Goal: Task Accomplishment & Management: Use online tool/utility

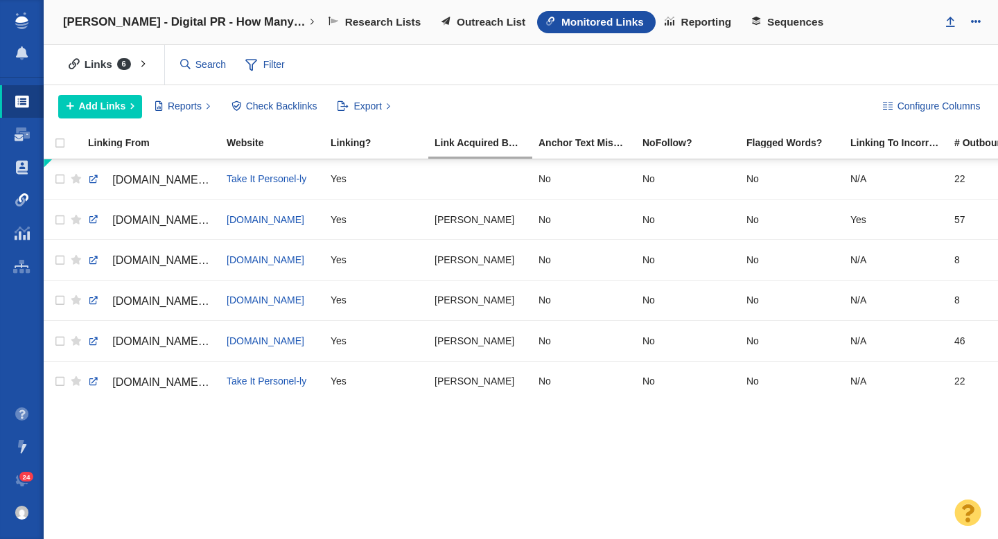
click at [20, 201] on span at bounding box center [22, 200] width 14 height 14
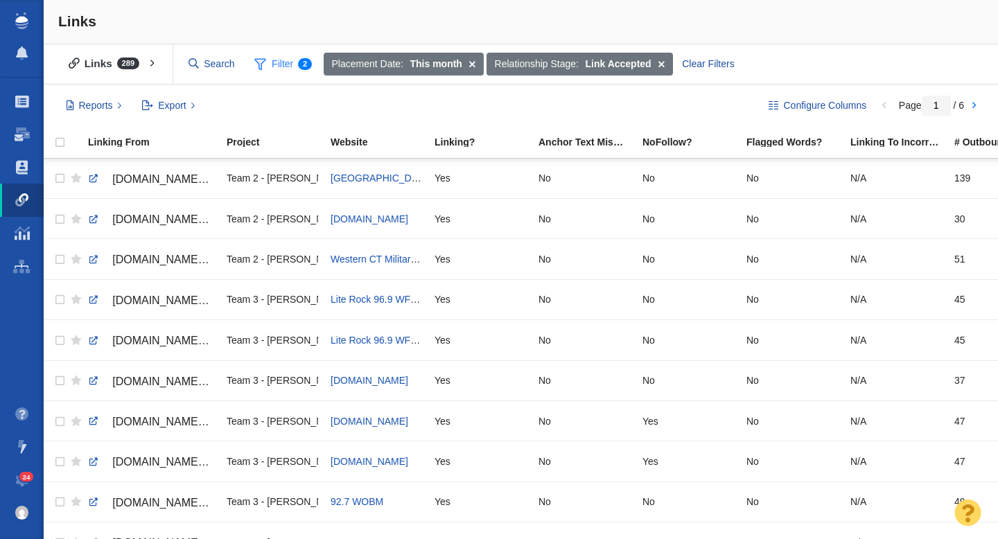
click at [290, 67] on span "Filter 2" at bounding box center [282, 64] width 73 height 26
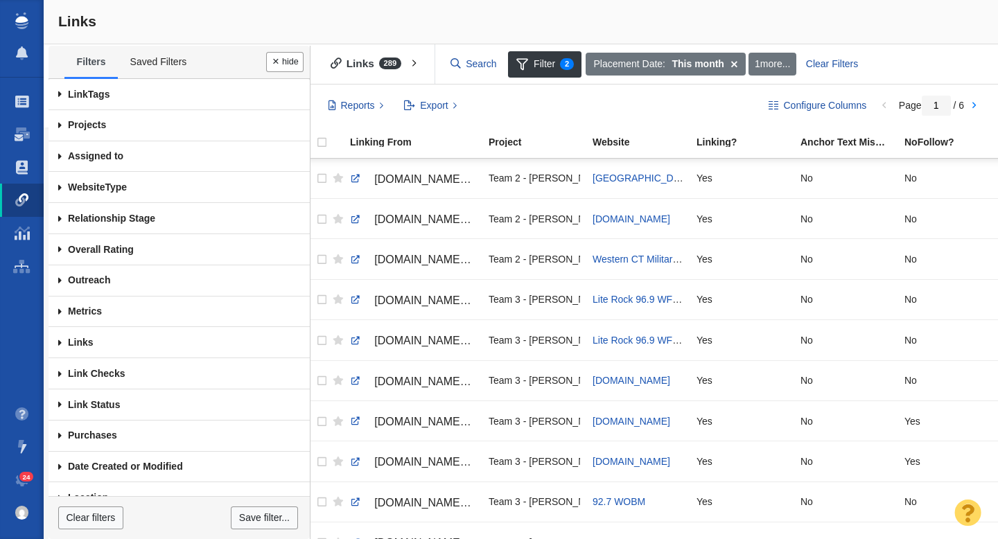
click at [56, 341] on span at bounding box center [60, 342] width 23 height 31
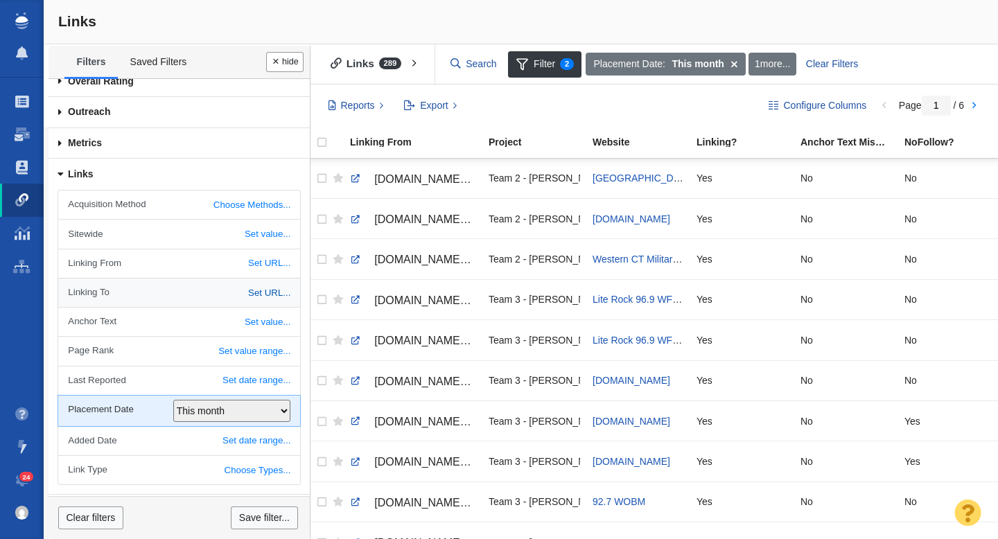
scroll to position [169, 0]
click at [226, 204] on link "Choose Methods..." at bounding box center [178, 204] width 241 height 28
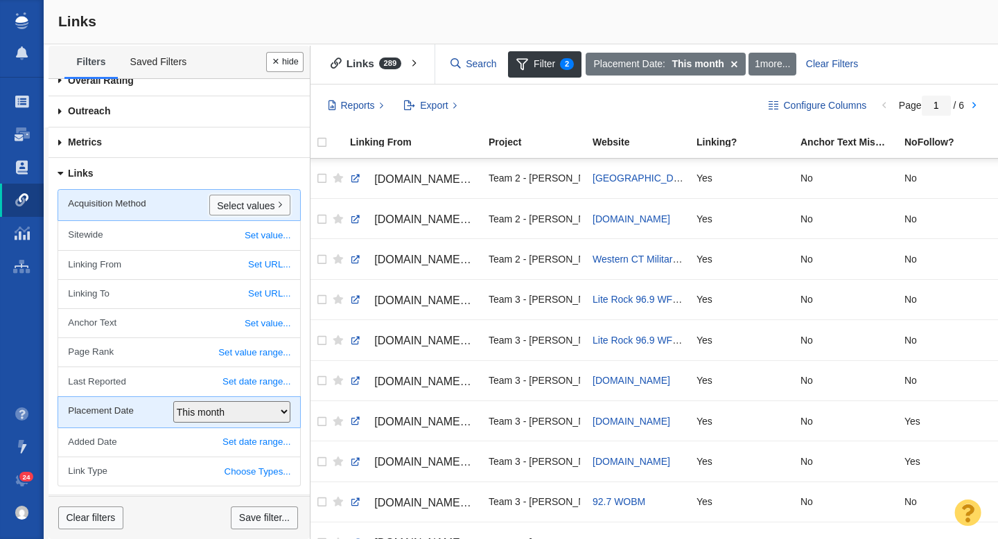
click at [226, 204] on link "Select values" at bounding box center [249, 205] width 81 height 21
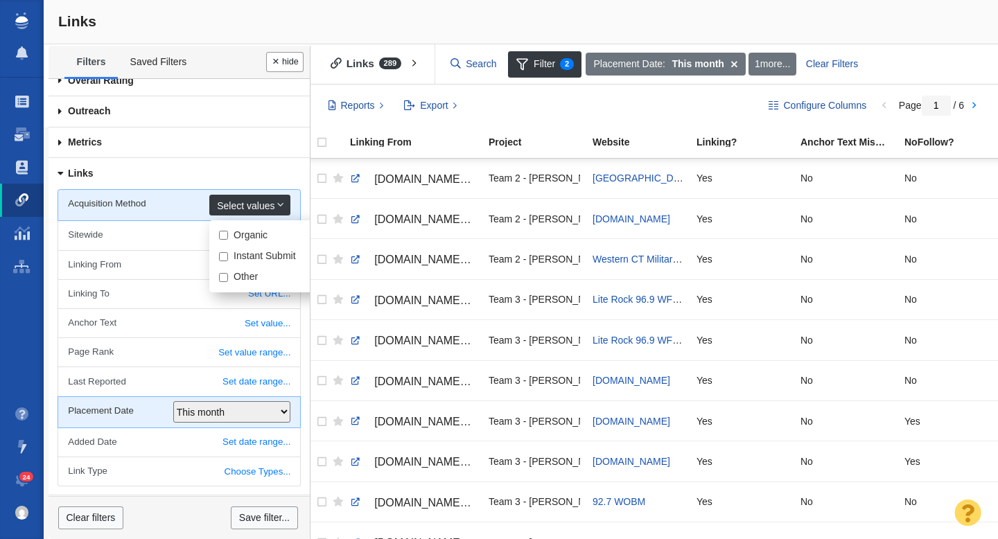
click at [233, 206] on link "Select values" at bounding box center [249, 205] width 81 height 21
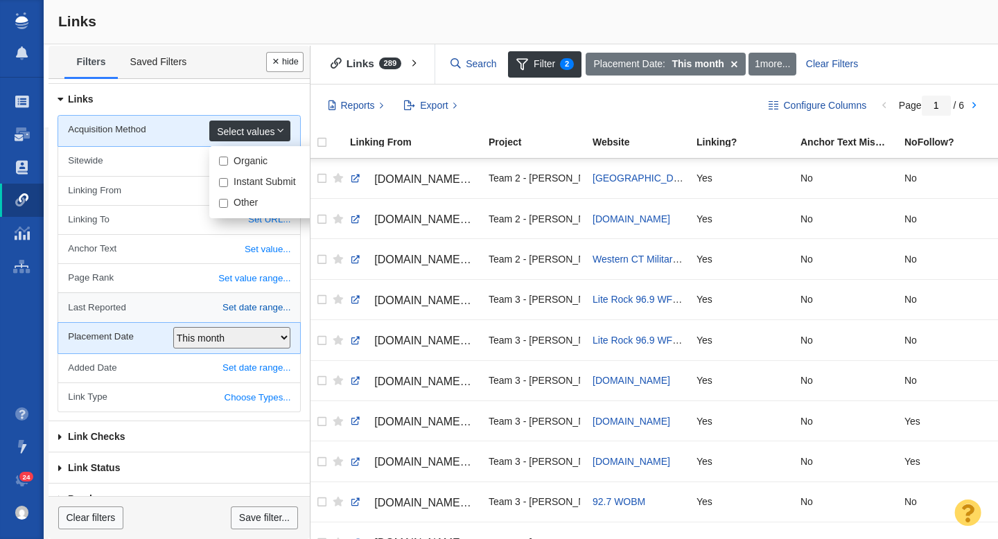
scroll to position [265, 0]
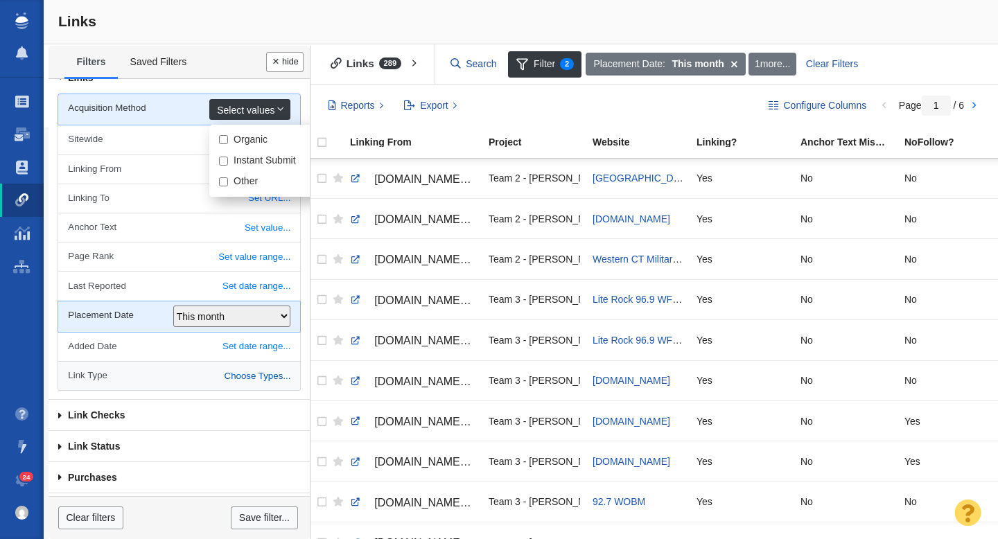
click at [155, 374] on link "Choose Types..." at bounding box center [178, 376] width 241 height 28
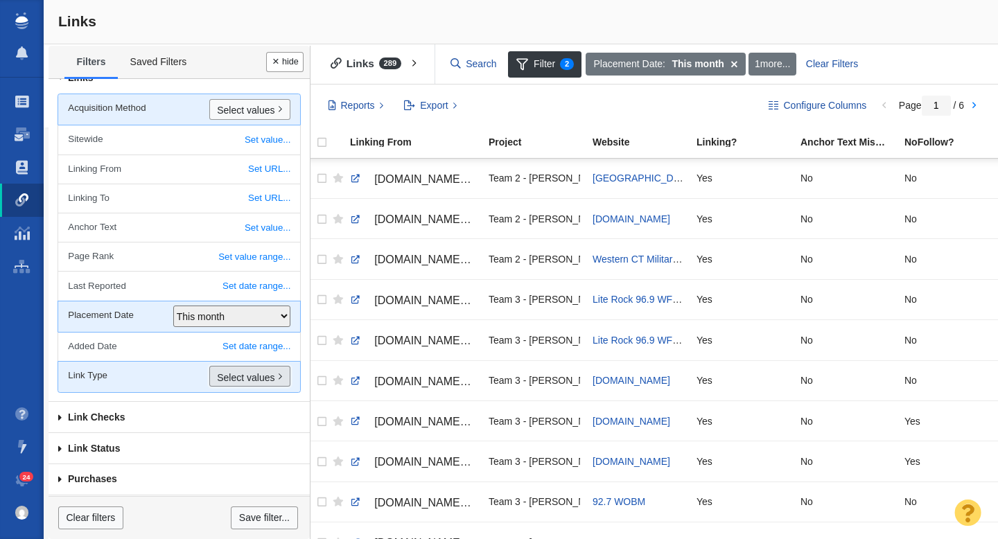
click at [237, 372] on link "Select values" at bounding box center [249, 376] width 81 height 21
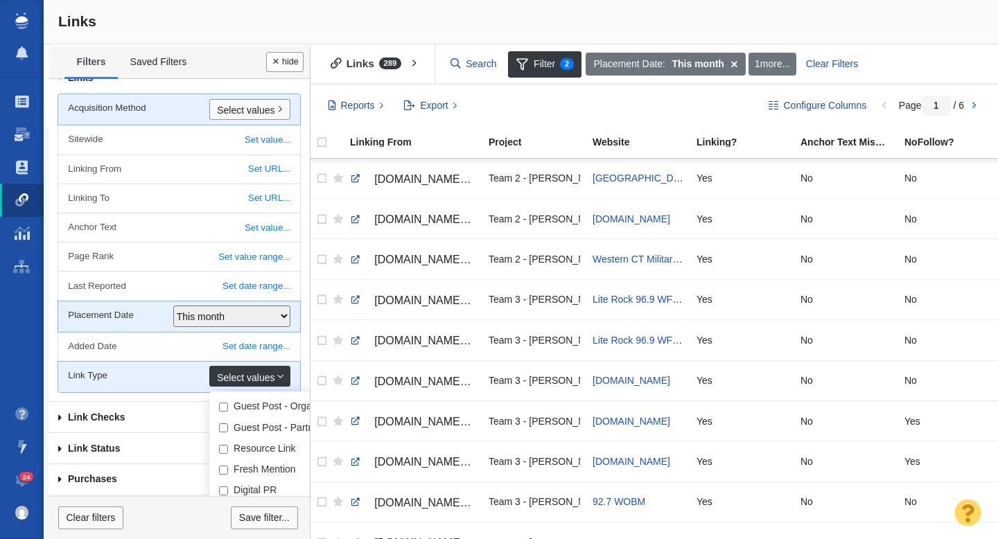
click at [257, 482] on div "Guest Post - Organic Guest Post - Partnership Resource Link Fresh Mention Digit…" at bounding box center [295, 513] width 173 height 243
click at [240, 488] on label "Digital PR" at bounding box center [255, 490] width 43 height 12
click at [228, 488] on input "Digital PR" at bounding box center [223, 491] width 9 height 9
checkbox input "true"
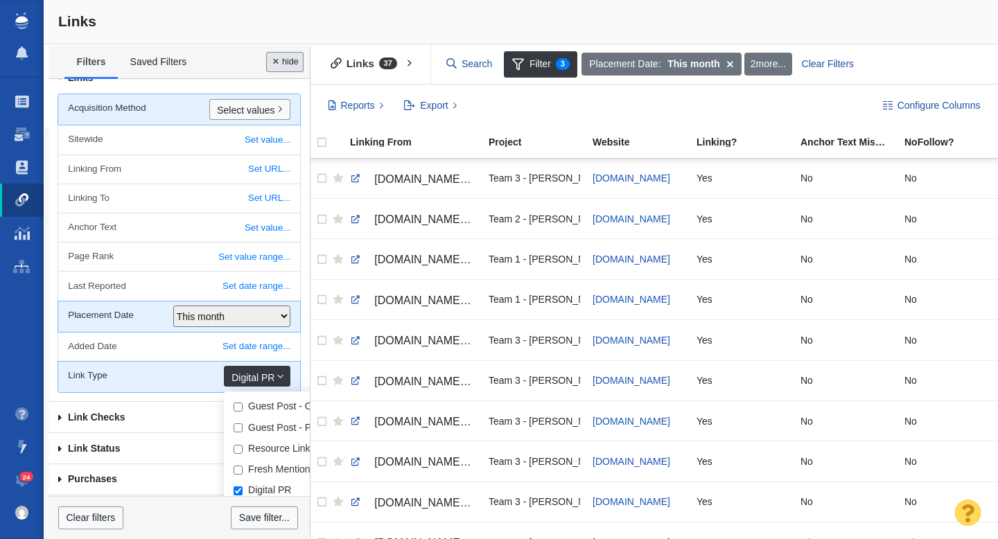
click at [289, 65] on button "Done" at bounding box center [284, 62] width 37 height 20
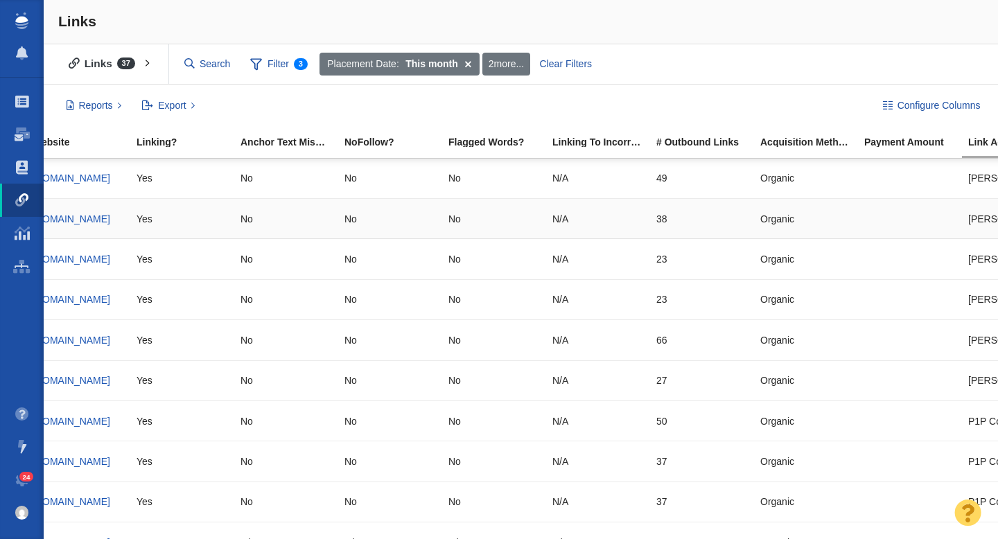
scroll to position [0, 366]
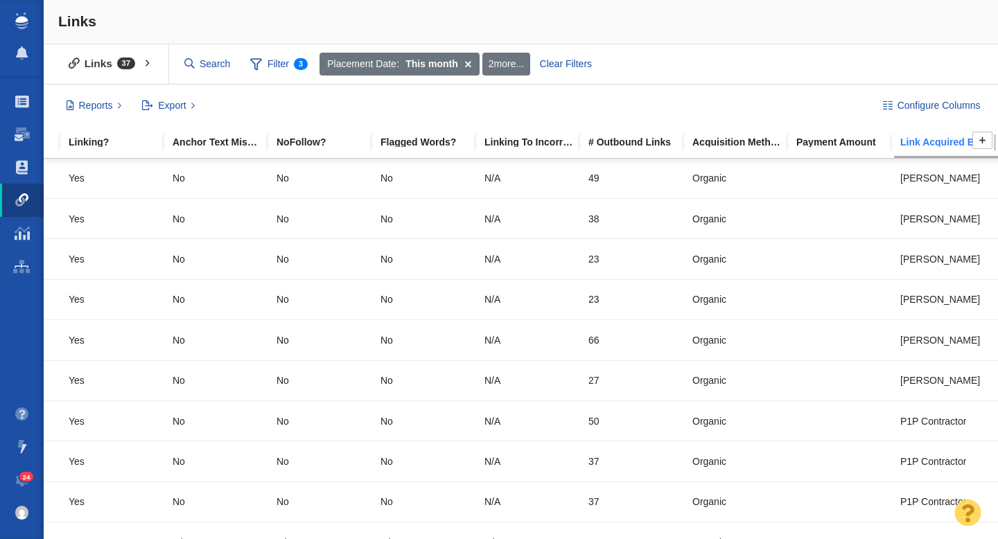
click at [949, 137] on div "Link Acquired By" at bounding box center [951, 142] width 103 height 10
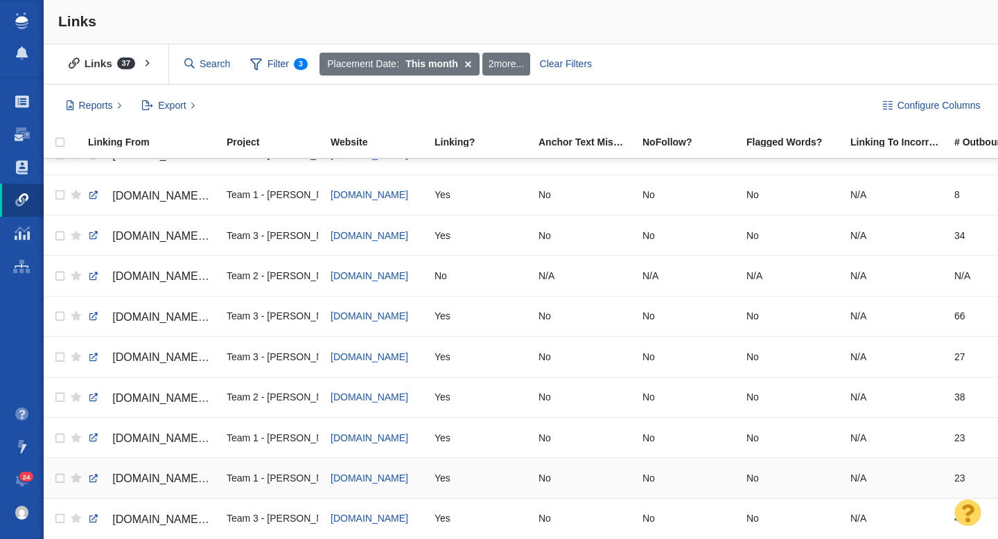
click at [148, 480] on span "[DOMAIN_NAME][URL]" at bounding box center [170, 479] width 117 height 12
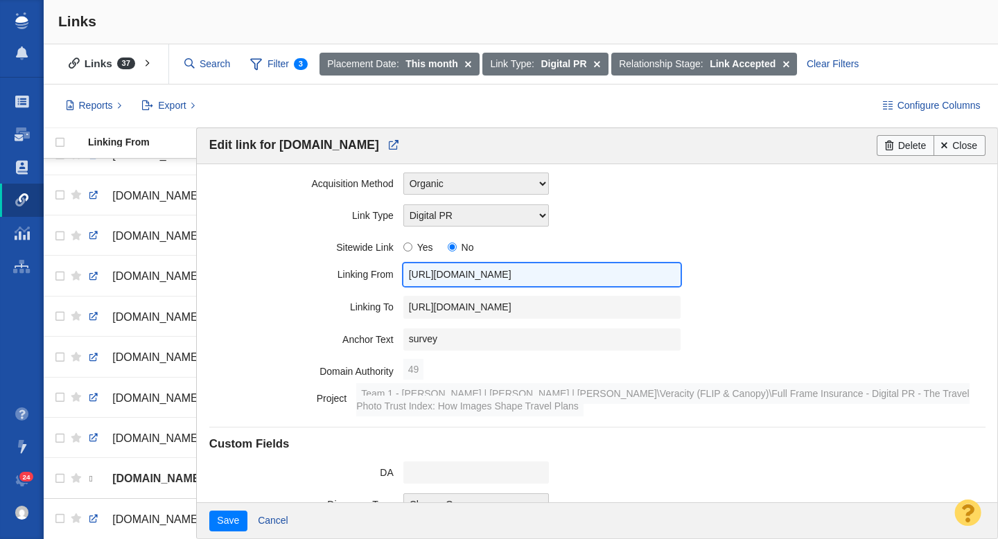
click at [507, 276] on input "https://www.fox28spokane.com/the-price-of-a-perfect-picture-how-ai-and-edited-t…" at bounding box center [541, 274] width 277 height 23
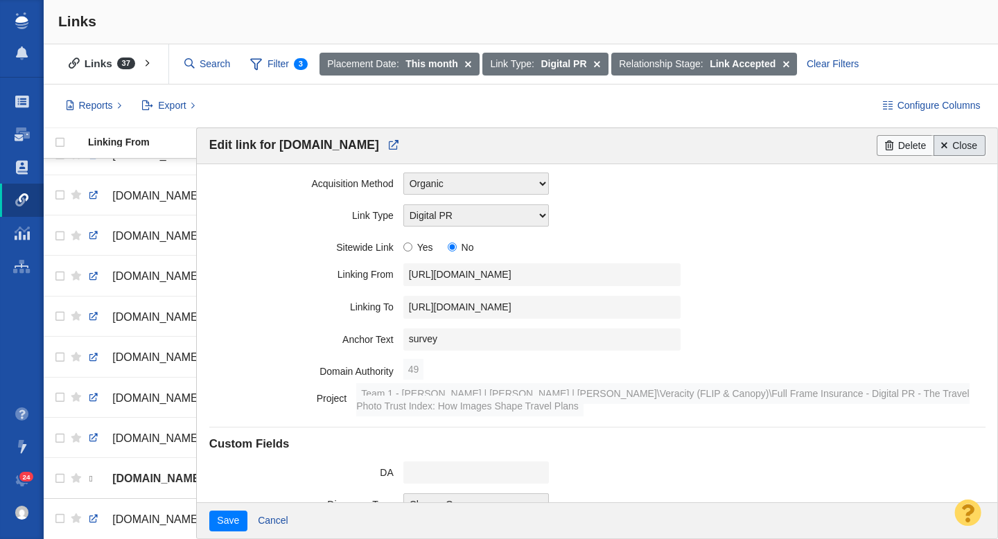
click at [947, 148] on span at bounding box center [944, 146] width 6 height 10
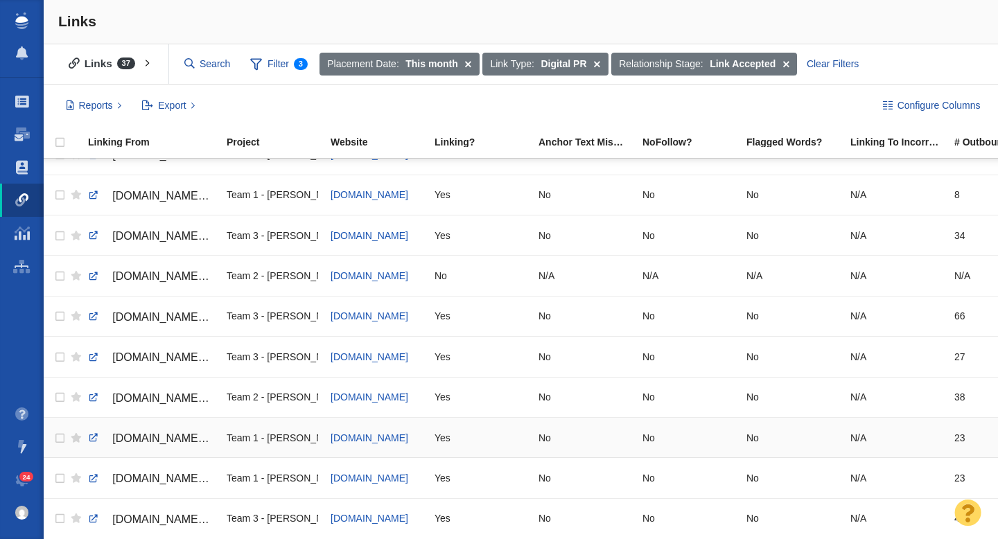
click at [182, 444] on span "[DOMAIN_NAME][URL]" at bounding box center [170, 438] width 117 height 12
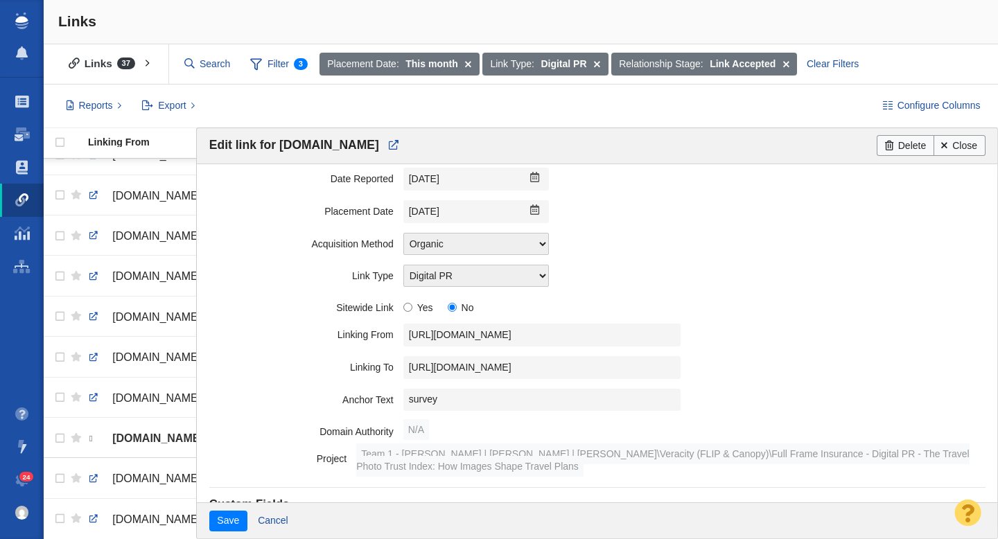
scroll to position [170, 0]
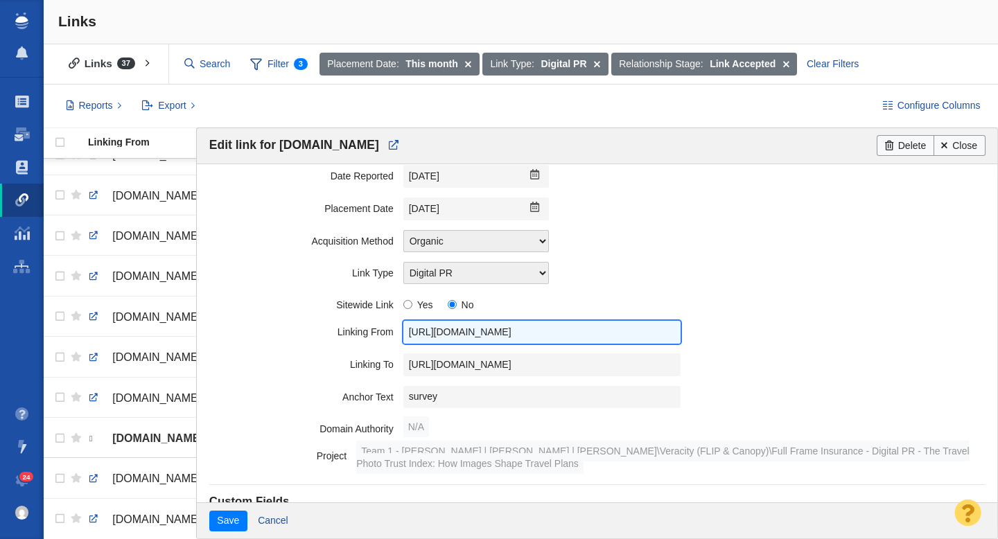
click at [521, 332] on input "https://travelbinger.com/the-price-of-a-perfect-picture-how-ai-and-edited-trave…" at bounding box center [541, 332] width 277 height 23
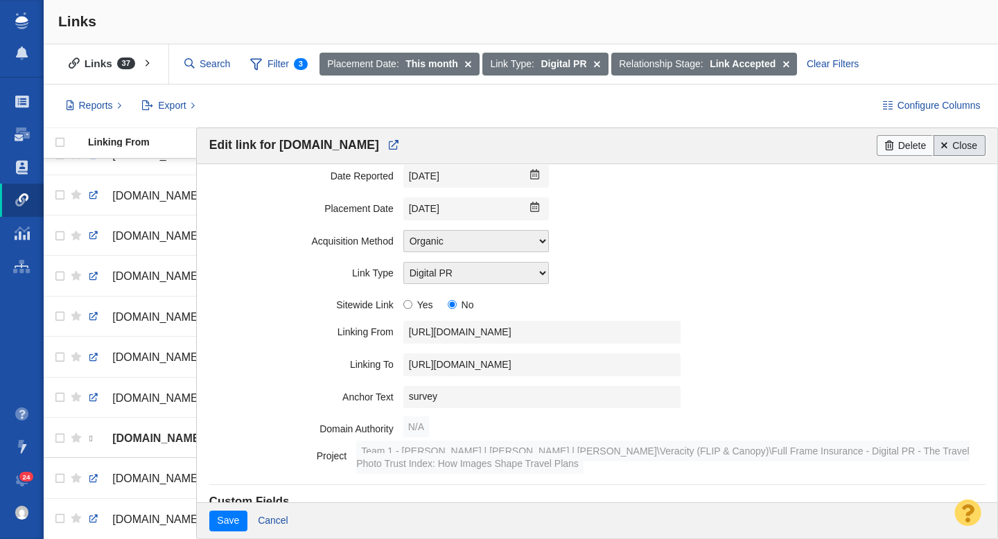
click at [971, 150] on link "Close" at bounding box center [960, 145] width 52 height 21
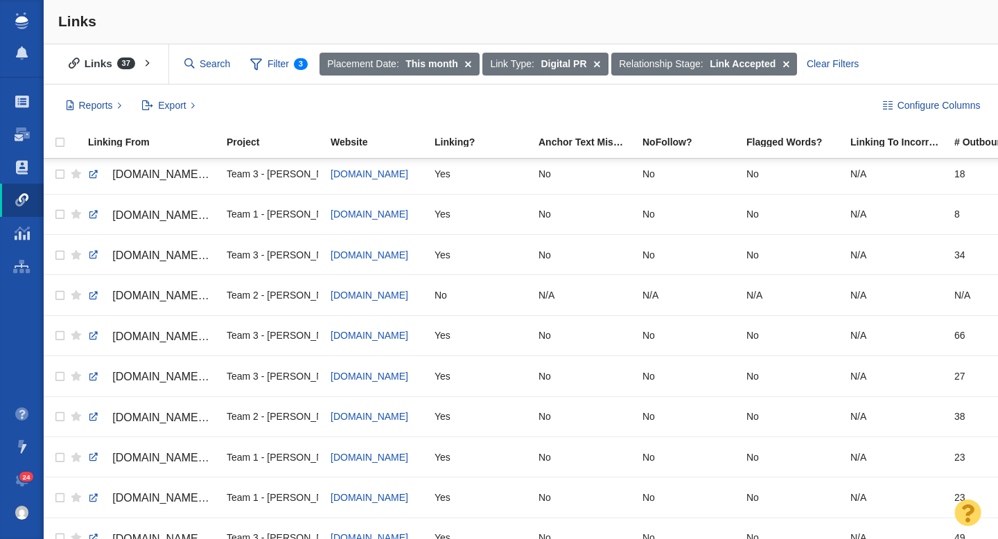
scroll to position [1117, 0]
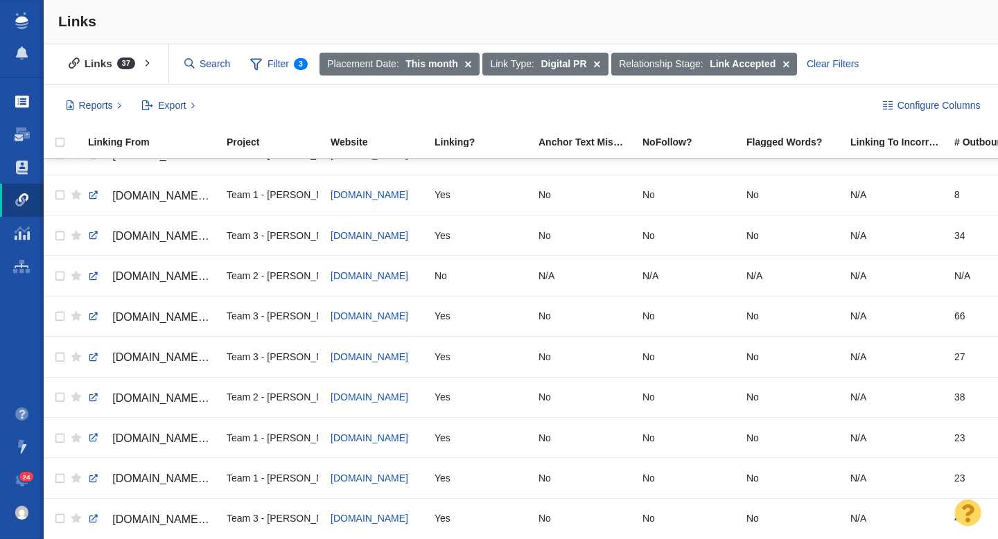
click at [26, 114] on link "Projects" at bounding box center [22, 101] width 44 height 33
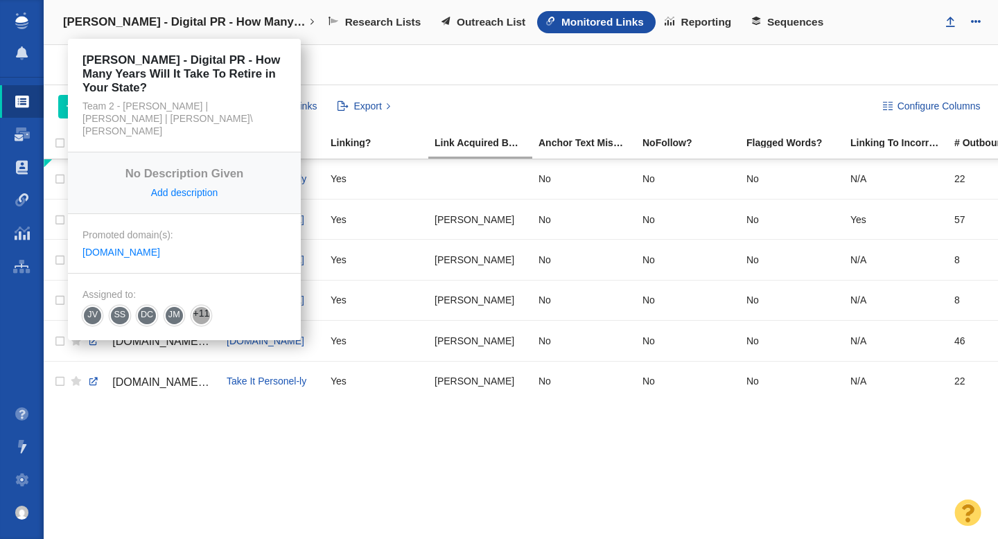
click at [141, 18] on h4 "[PERSON_NAME] - Digital PR - How Many Years Will It Take To Retire in Your Stat…" at bounding box center [184, 22] width 243 height 14
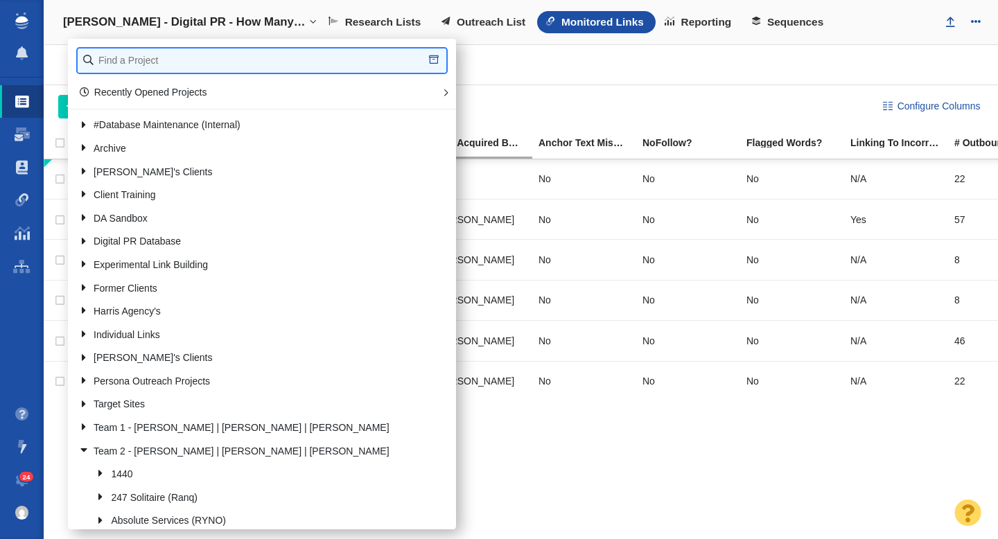
click at [134, 60] on input "text" at bounding box center [262, 61] width 369 height 24
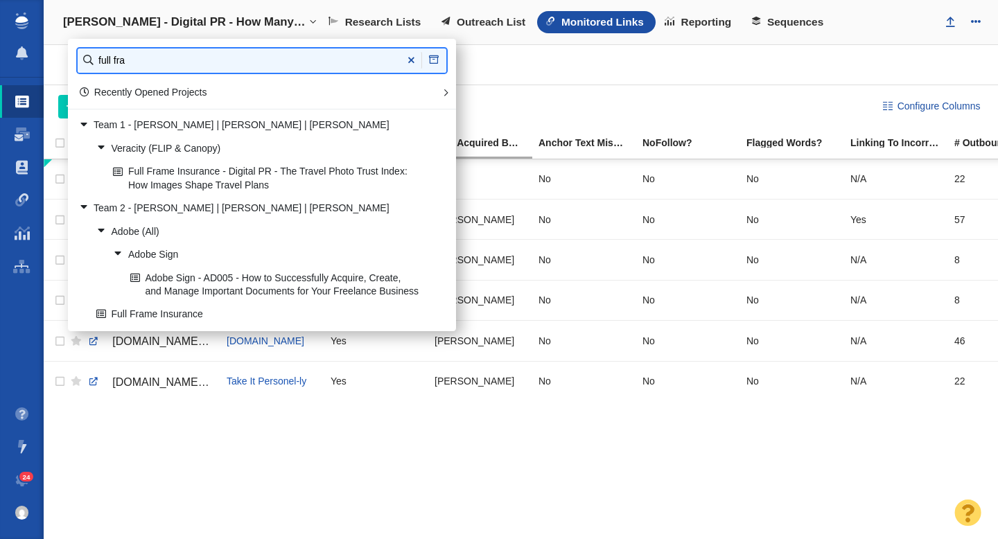
type input "full fra"
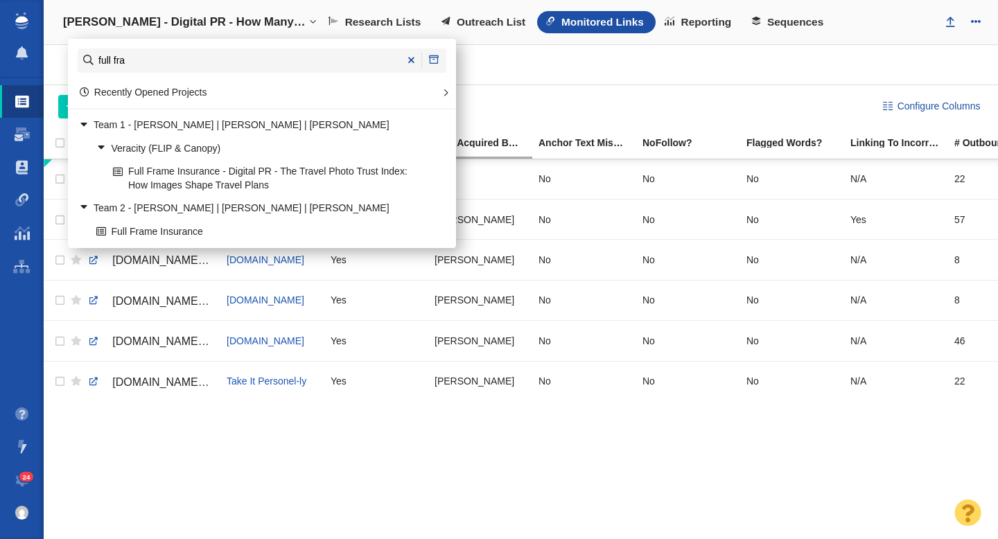
click at [249, 177] on link "Full Frame Insurance - Digital PR - The Travel Photo Trust Index: How Images Sh…" at bounding box center [269, 178] width 318 height 35
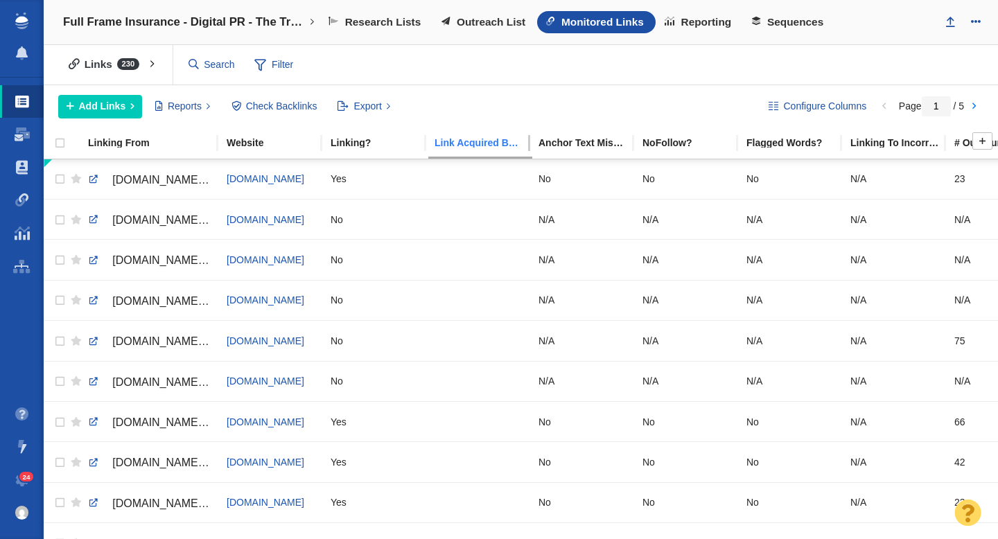
click at [472, 139] on div "Link Acquired By" at bounding box center [486, 143] width 103 height 10
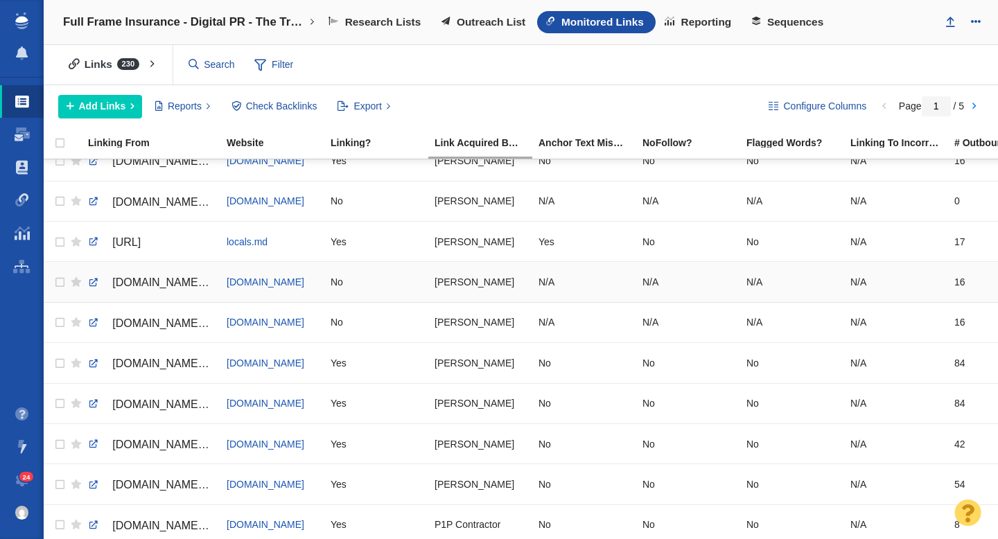
scroll to position [746, 0]
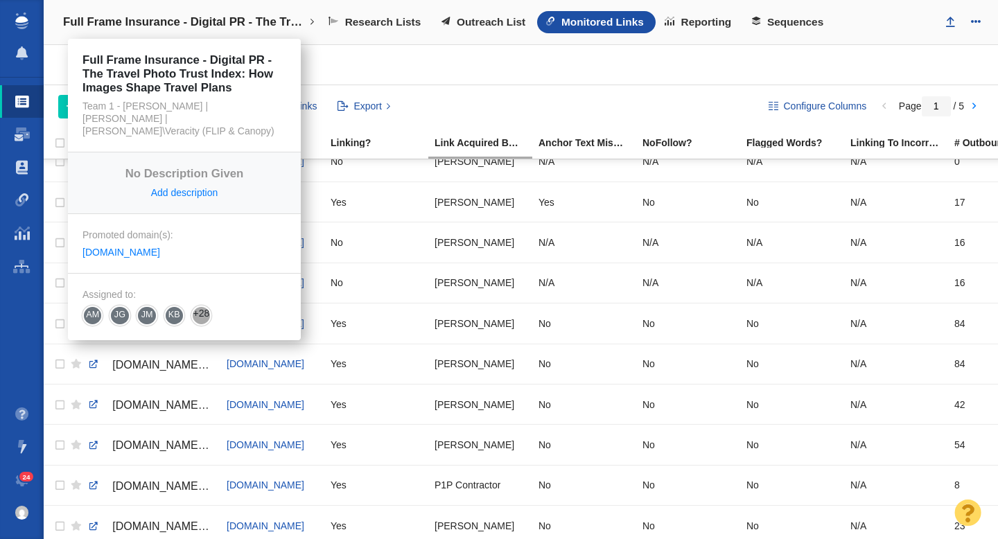
click at [146, 13] on link "Full Frame Insurance - Digital PR - The Travel Photo Trust Index: How Images Sh…" at bounding box center [188, 22] width 271 height 33
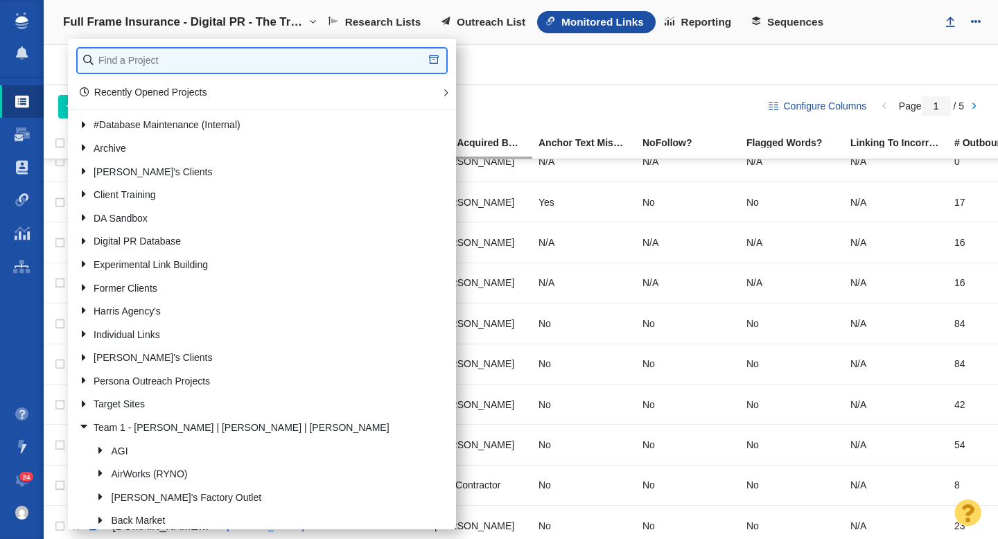
click at [133, 62] on input "text" at bounding box center [262, 61] width 369 height 24
type input "retrospec"
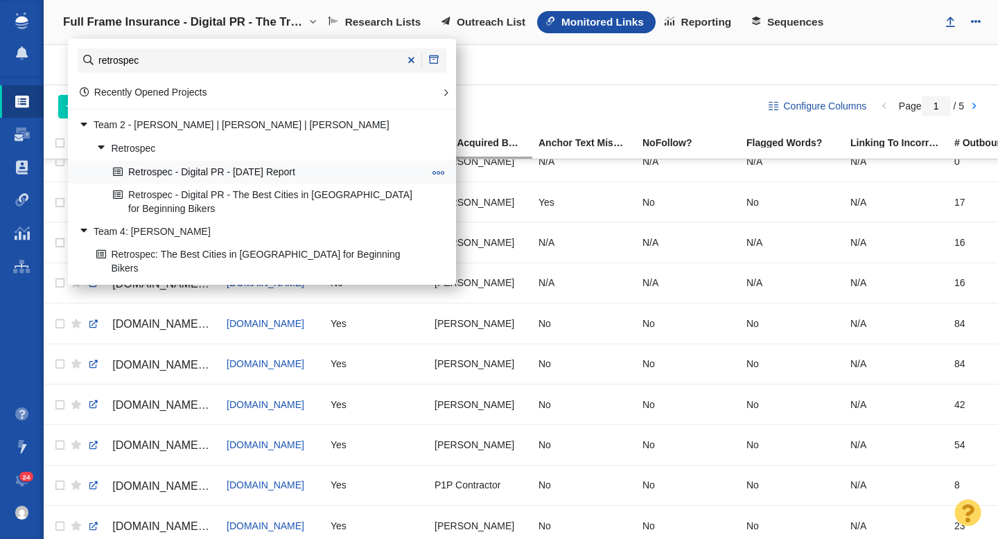
click at [250, 173] on link "Retrospec - Digital PR - Labor Day Report" at bounding box center [269, 171] width 318 height 21
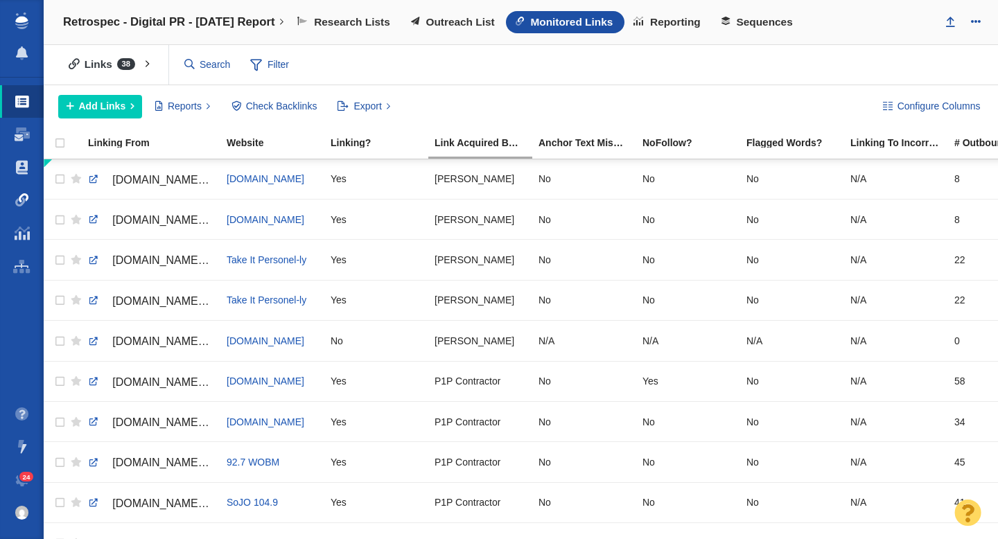
click at [24, 205] on span at bounding box center [22, 200] width 14 height 14
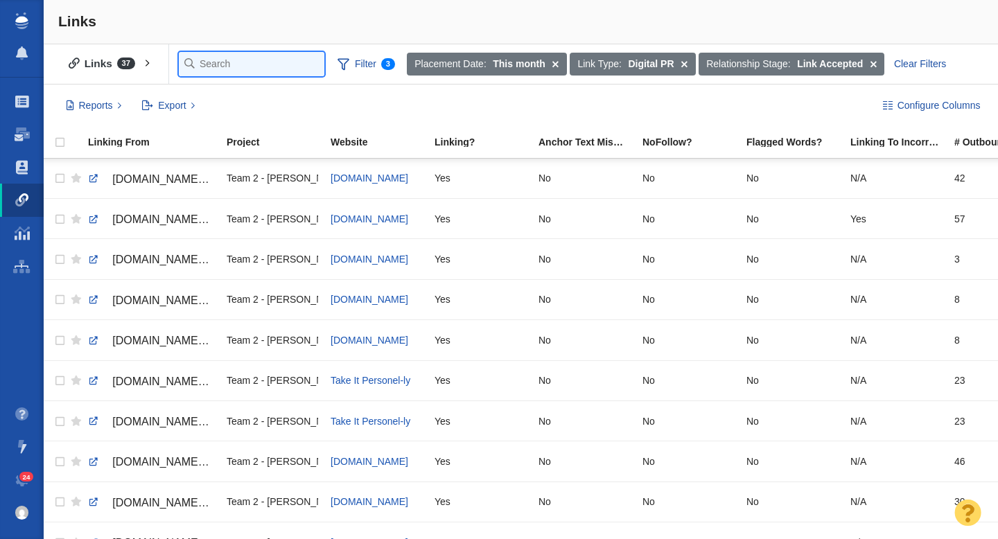
click at [211, 67] on input "text" at bounding box center [252, 64] width 146 height 24
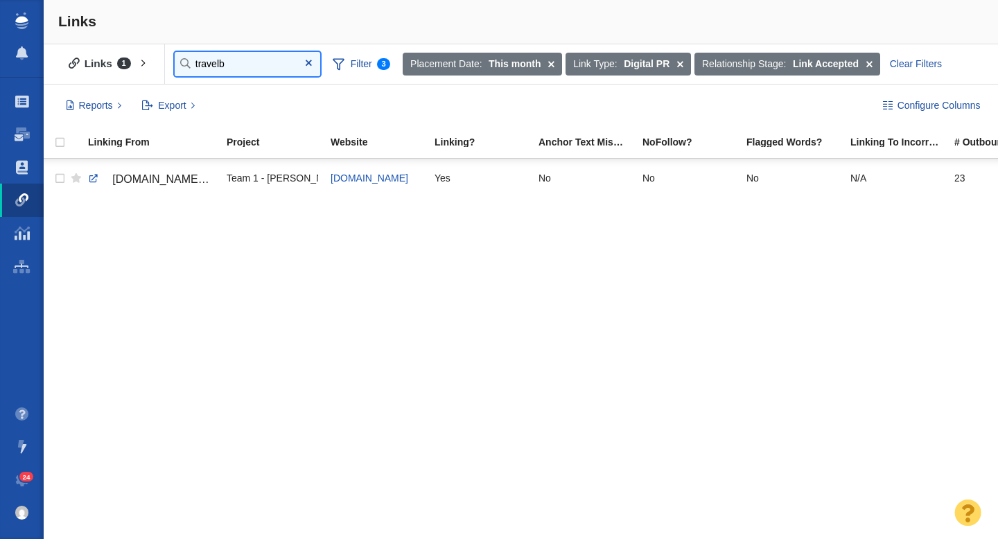
type input "travelb"
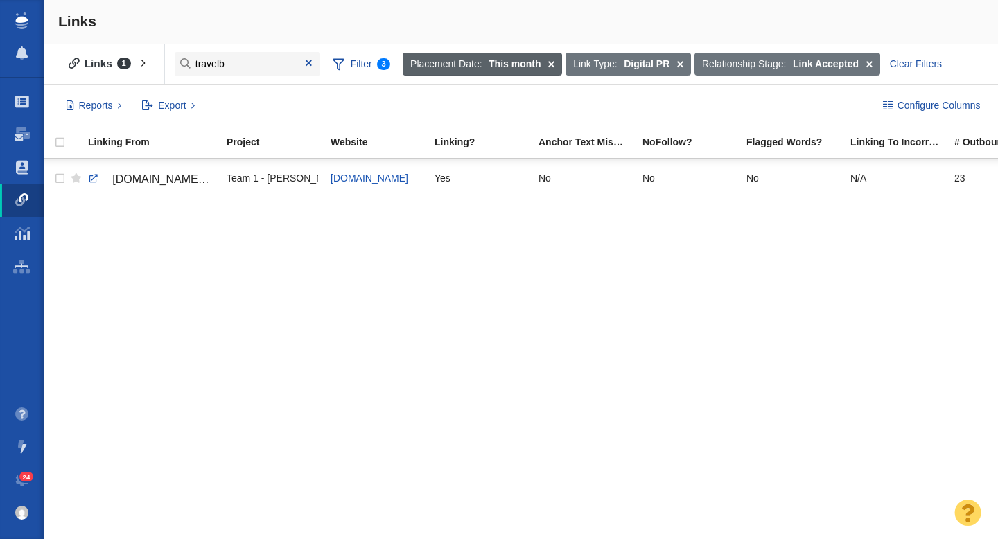
click at [552, 62] on span at bounding box center [551, 65] width 21 height 24
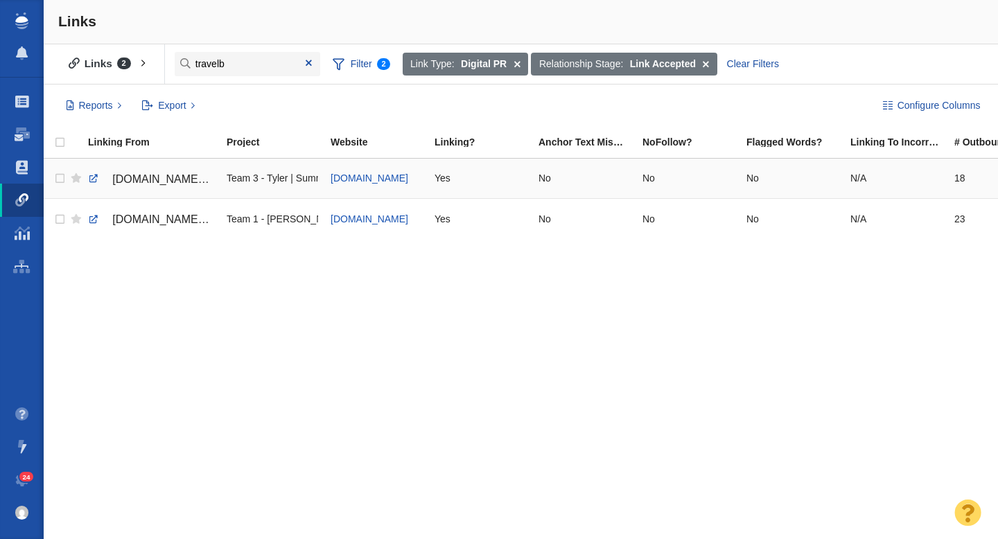
click at [166, 177] on span "[DOMAIN_NAME][URL]" at bounding box center [170, 179] width 117 height 12
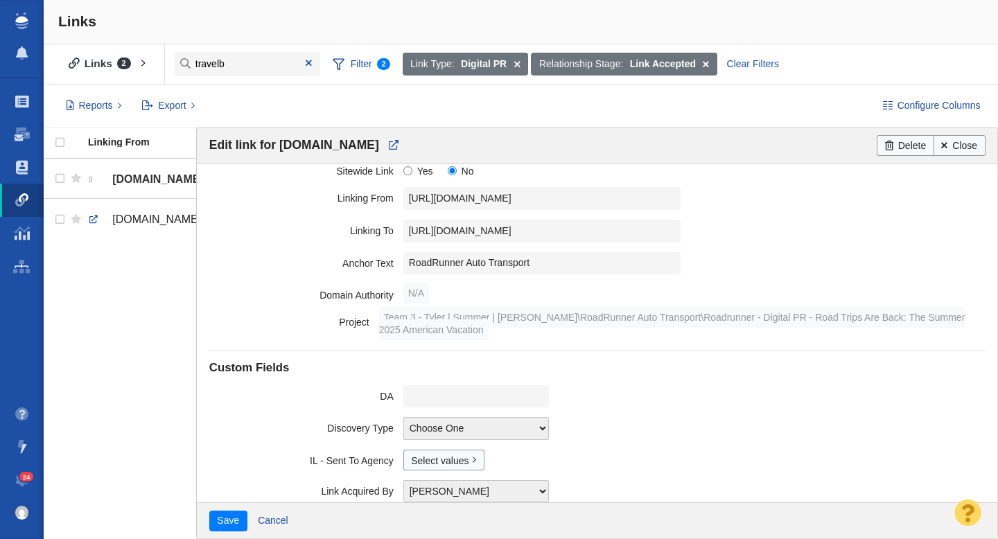
scroll to position [326, 0]
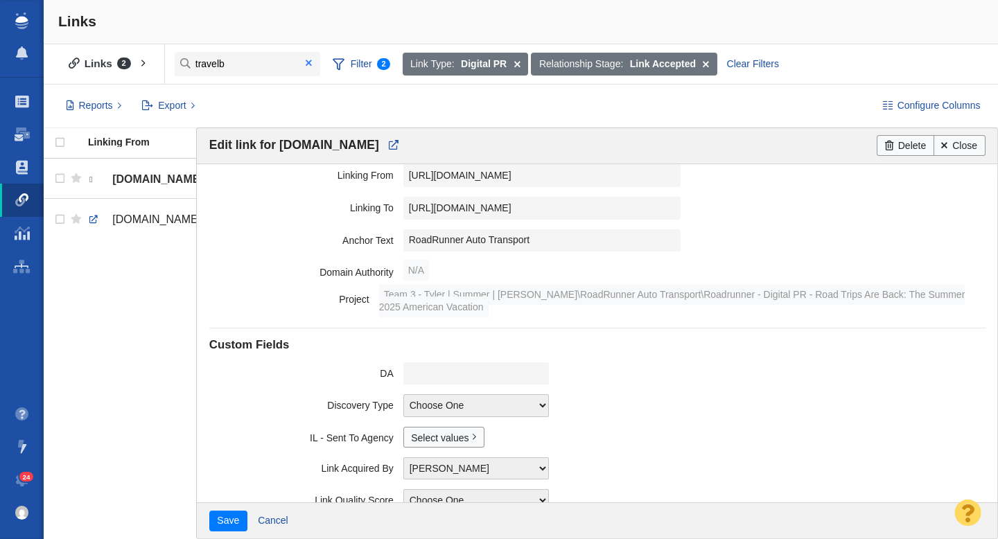
click at [310, 60] on span at bounding box center [309, 63] width 6 height 10
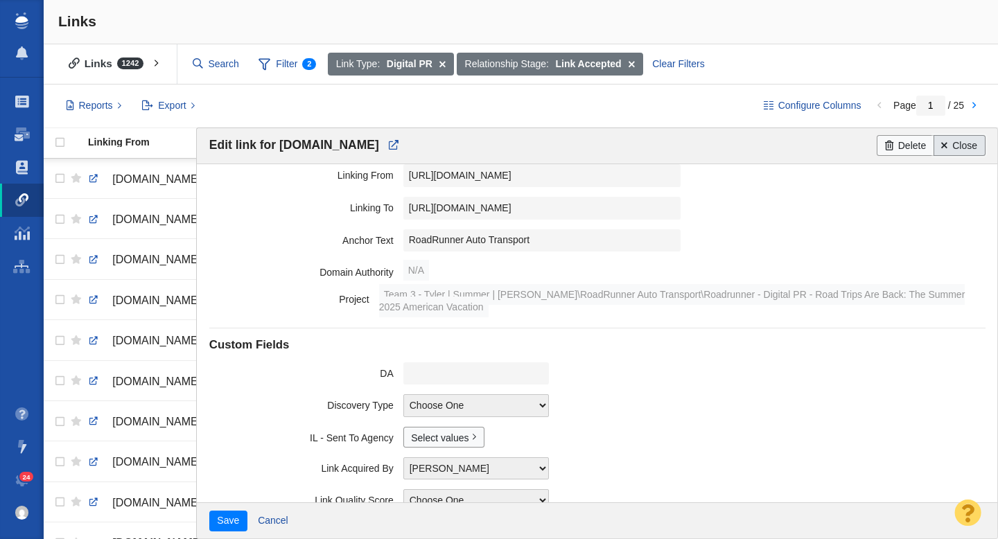
click at [967, 145] on link "Close" at bounding box center [960, 145] width 52 height 21
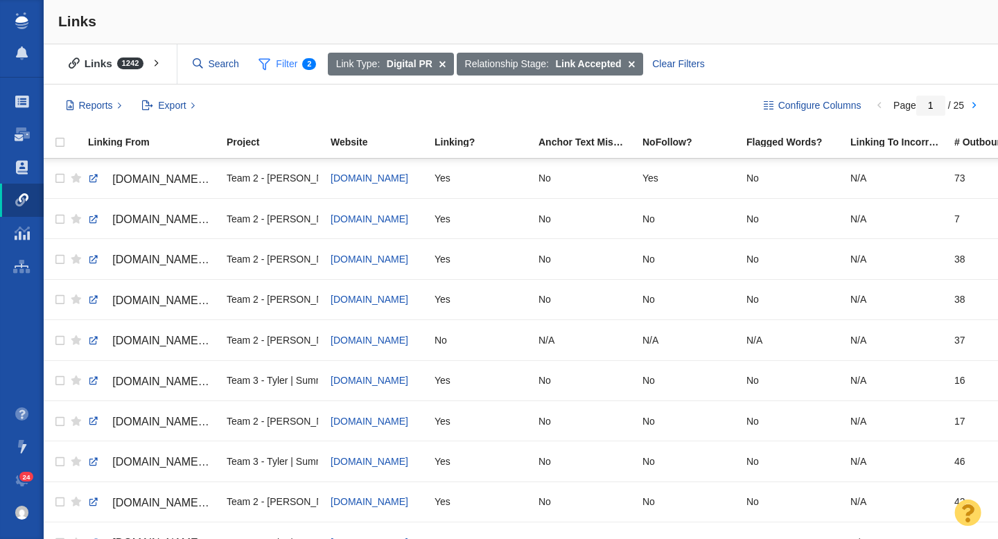
click at [279, 64] on span "Filter 2" at bounding box center [286, 64] width 73 height 26
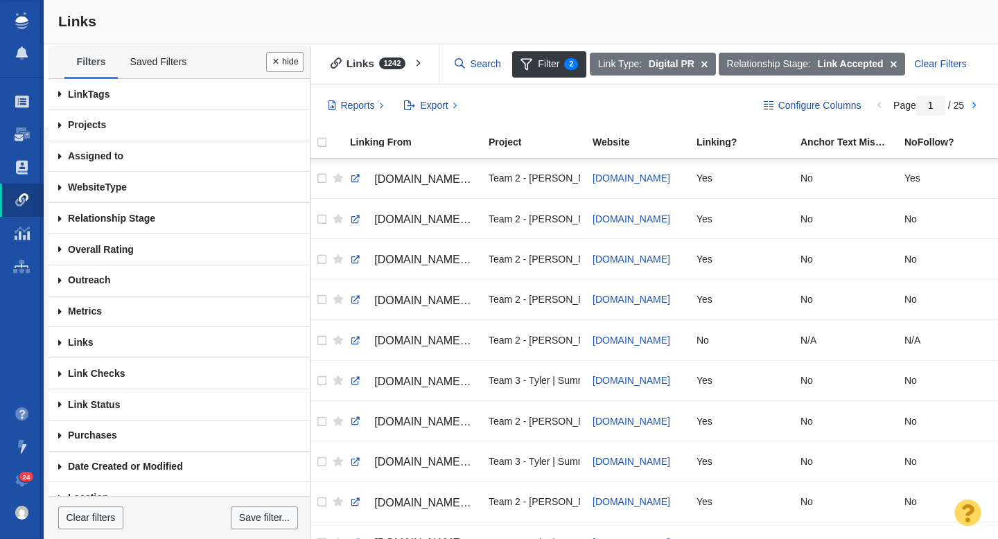
click at [60, 344] on span at bounding box center [60, 342] width 23 height 31
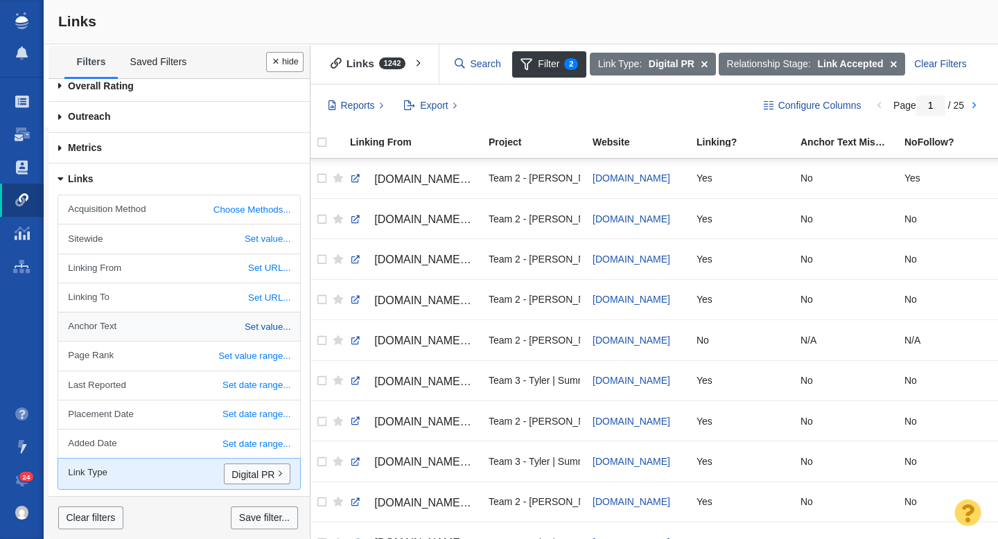
scroll to position [167, 0]
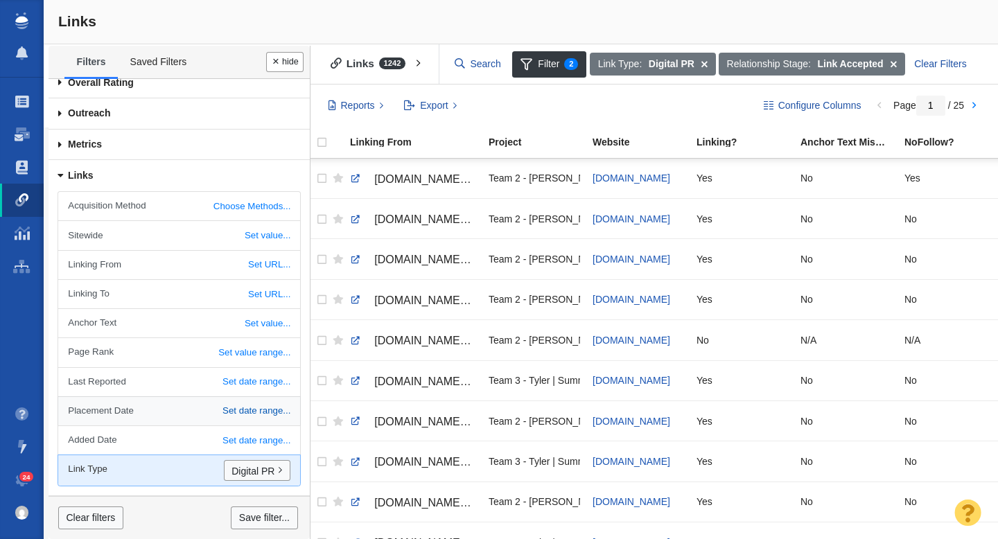
click at [249, 412] on link "Set date range..." at bounding box center [178, 411] width 241 height 28
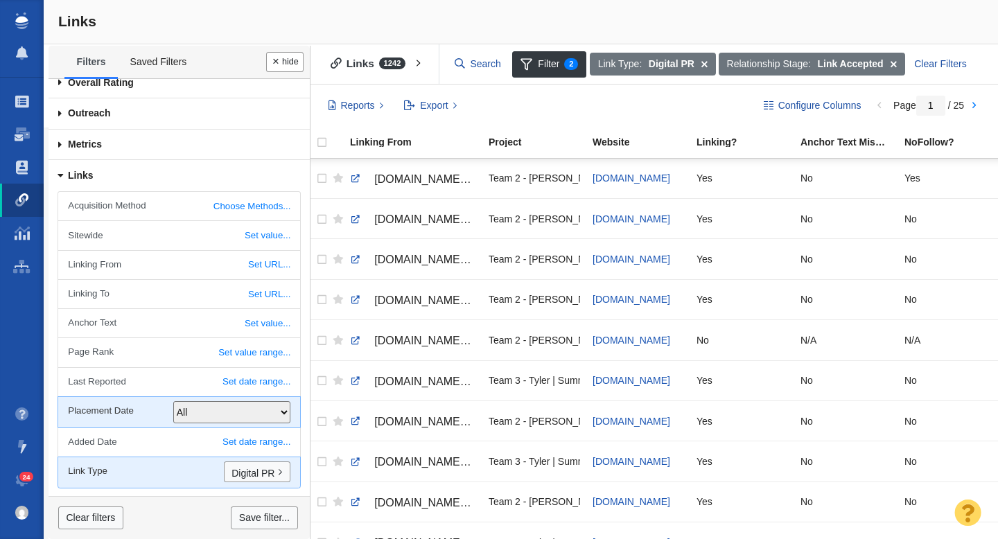
click at [238, 408] on select "All [DATE] [DATE] or [DATE] This week This month Last Week Last Month Custom da…" at bounding box center [231, 412] width 117 height 22
select select "3"
click at [173, 401] on select "All [DATE] [DATE] or [DATE] This week This month Last Week Last Month Custom da…" at bounding box center [231, 412] width 117 height 22
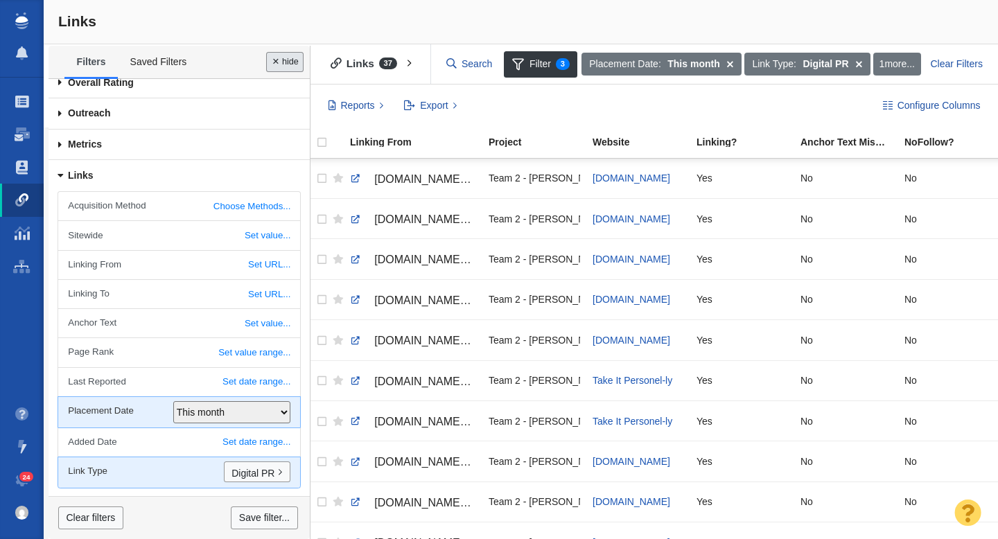
click at [278, 60] on button "Done" at bounding box center [284, 62] width 37 height 20
